Goal: Find specific page/section: Find specific page/section

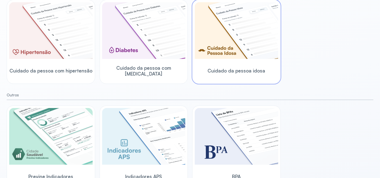
scroll to position [180, 0]
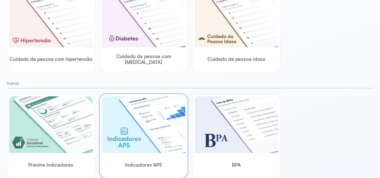
click at [124, 123] on img at bounding box center [143, 124] width 83 height 57
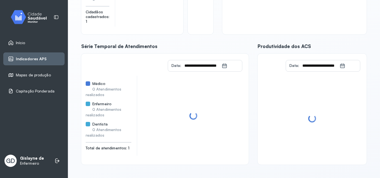
scroll to position [106, 0]
click at [97, 103] on span "Enfermeiro" at bounding box center [101, 104] width 19 height 5
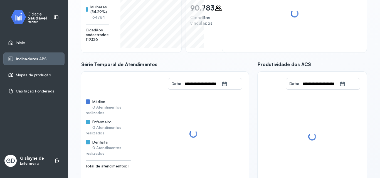
scroll to position [78, 0]
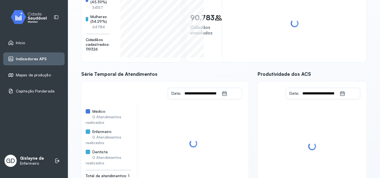
click at [222, 95] on icon at bounding box center [225, 94] width 6 height 6
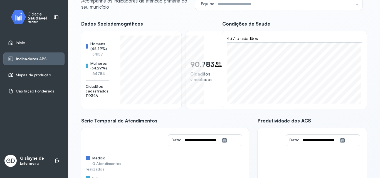
scroll to position [0, 0]
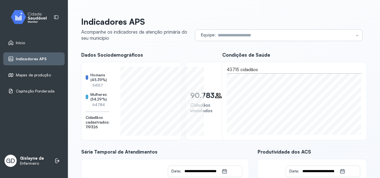
click at [230, 37] on input "text" at bounding box center [284, 35] width 138 height 11
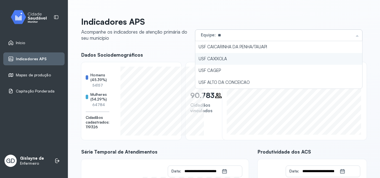
type input "**********"
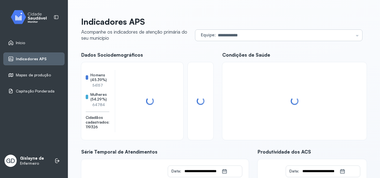
click at [221, 58] on div "**********" at bounding box center [223, 144] width 285 height 254
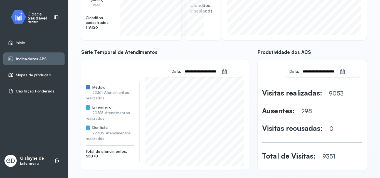
scroll to position [106, 0]
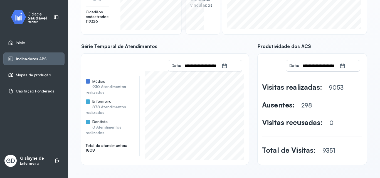
click at [38, 76] on span "Mapas de produção" at bounding box center [33, 75] width 35 height 5
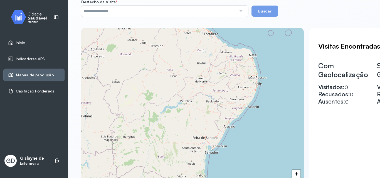
click at [37, 93] on span "Capitação Ponderada" at bounding box center [35, 91] width 39 height 5
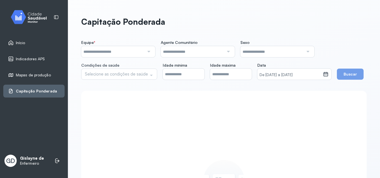
click at [21, 41] on span "Início" at bounding box center [20, 43] width 9 height 5
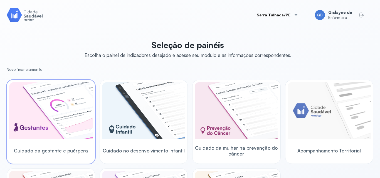
click at [67, 106] on img at bounding box center [50, 110] width 83 height 57
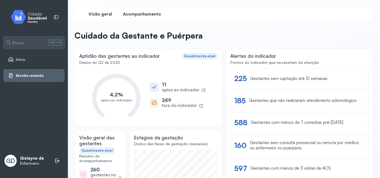
click at [151, 16] on span "Acompanhamento" at bounding box center [142, 14] width 38 height 5
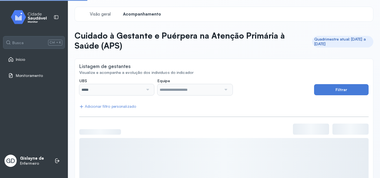
click at [151, 16] on span "Acompanhamento" at bounding box center [142, 14] width 38 height 5
